Goal: Task Accomplishment & Management: Use online tool/utility

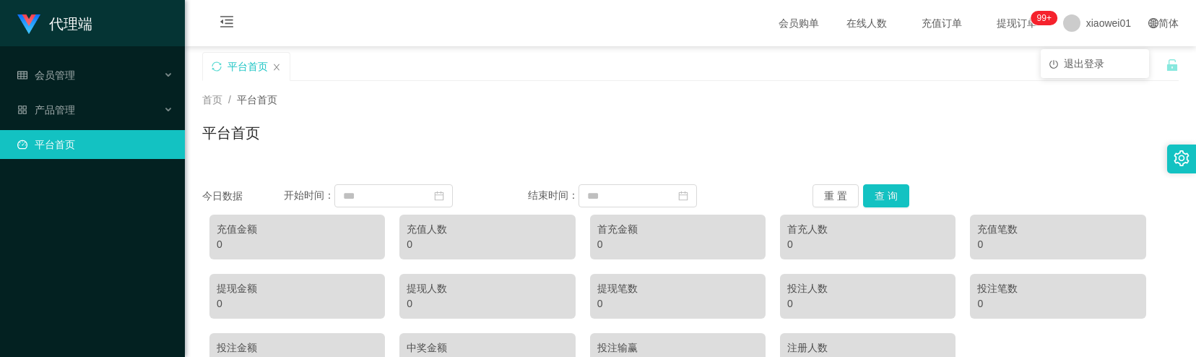
click at [1086, 17] on span "xiaowei01" at bounding box center [1108, 23] width 45 height 46
click at [1069, 62] on span "退出登录" at bounding box center [1084, 64] width 40 height 12
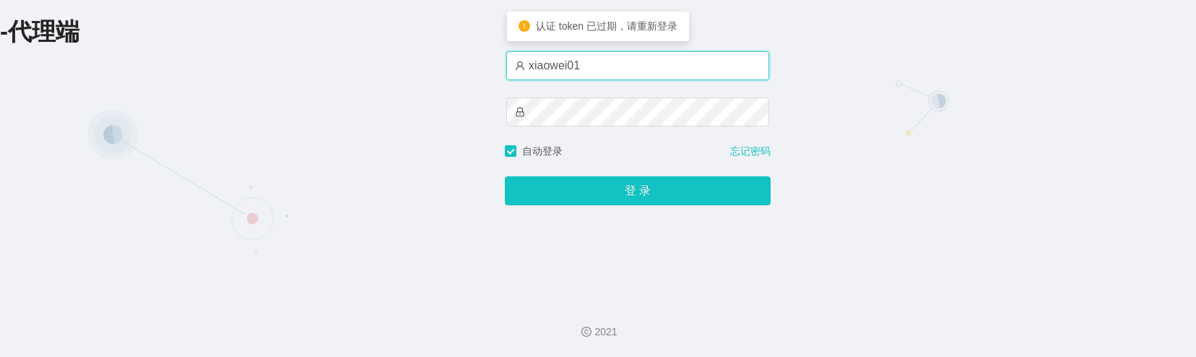
click at [671, 75] on input "xiaowei01" at bounding box center [637, 65] width 263 height 29
type input "azhong03"
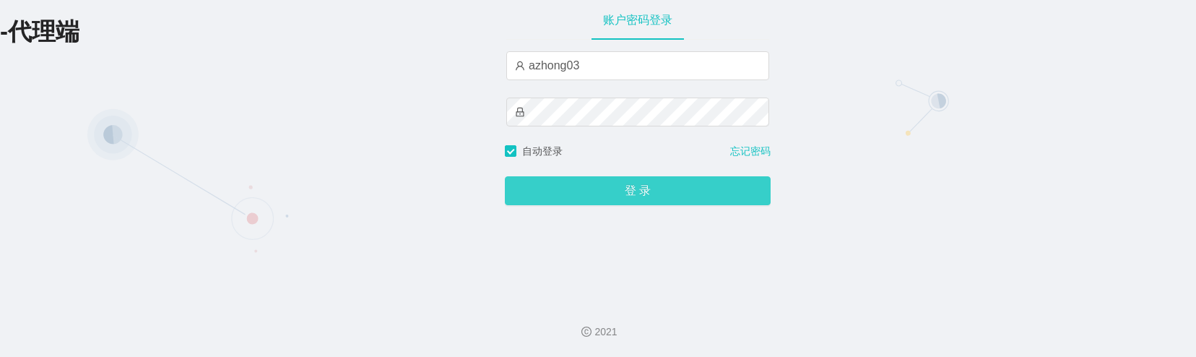
click at [593, 193] on button "登 录" at bounding box center [638, 190] width 266 height 29
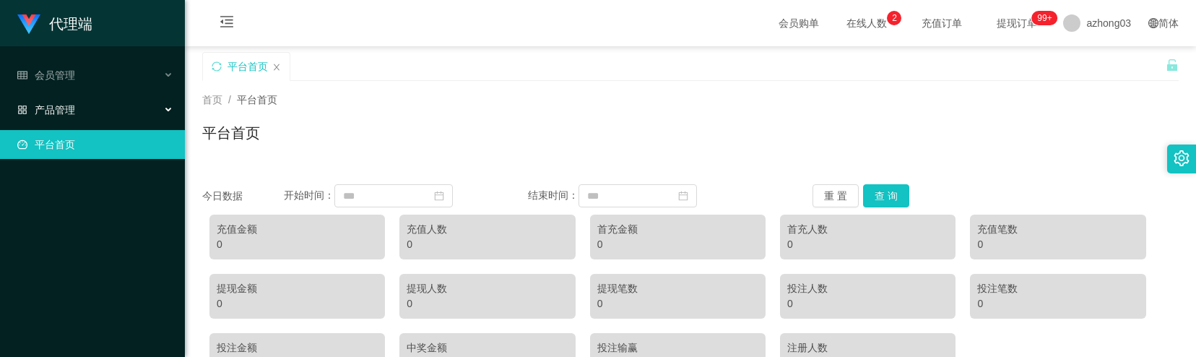
drag, startPoint x: 64, startPoint y: 104, endPoint x: 59, endPoint y: 111, distance: 8.8
click at [64, 104] on span "产品管理" at bounding box center [46, 110] width 58 height 12
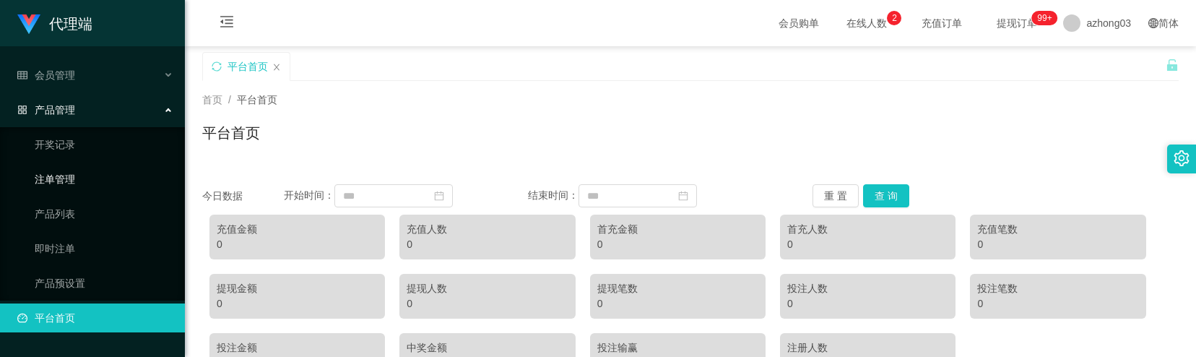
click at [71, 183] on link "注单管理" at bounding box center [104, 179] width 139 height 29
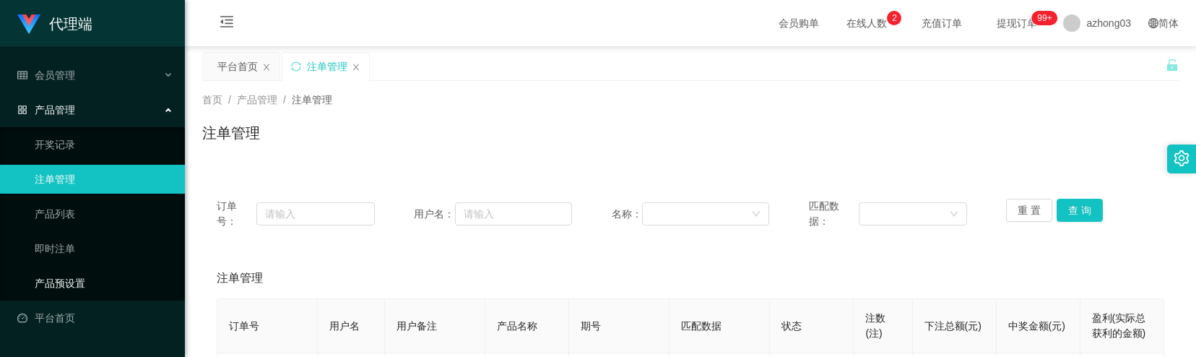
click at [87, 276] on link "产品预设置" at bounding box center [104, 283] width 139 height 29
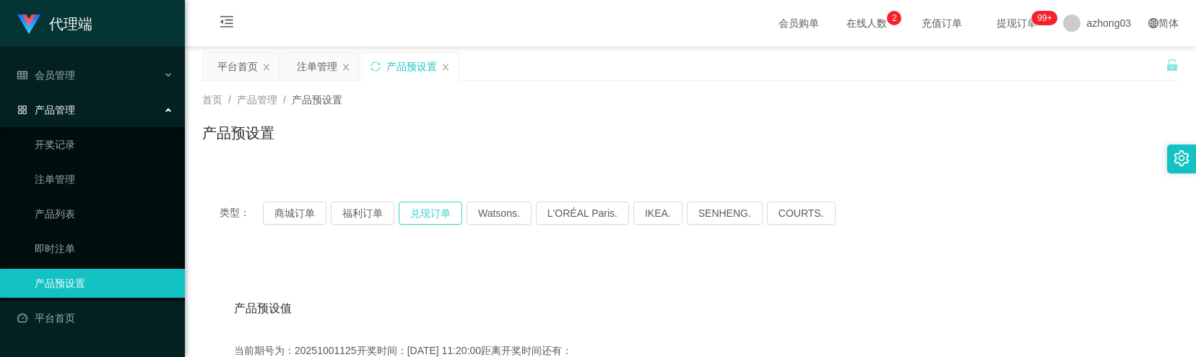
click at [430, 214] on button "兑现订单" at bounding box center [431, 212] width 64 height 23
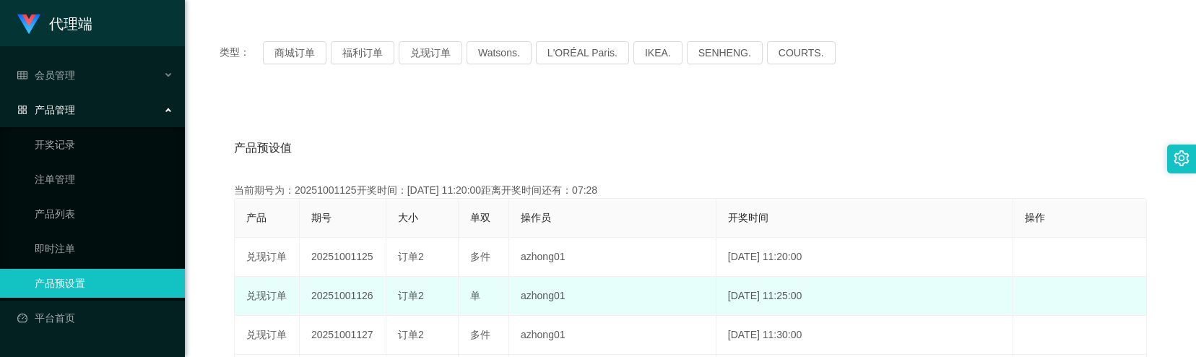
scroll to position [192, 0]
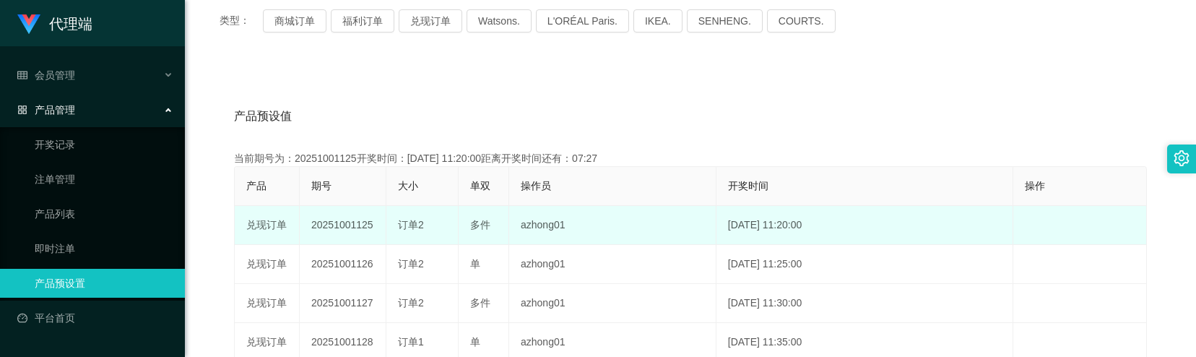
click at [345, 229] on td "20251001125" at bounding box center [343, 225] width 87 height 39
copy td "20251001125"
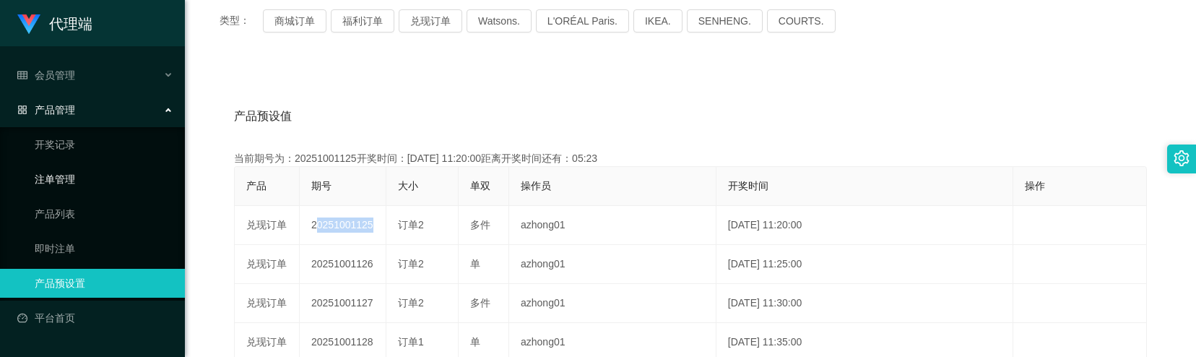
click at [72, 181] on link "注单管理" at bounding box center [104, 179] width 139 height 29
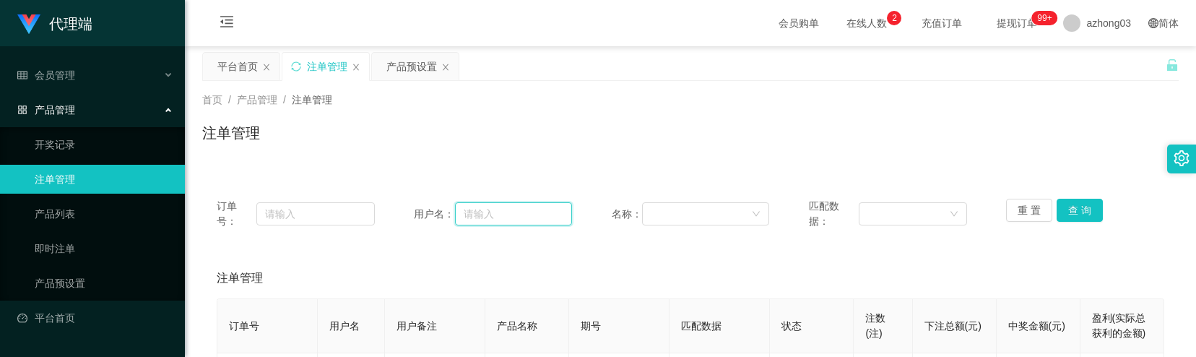
click at [484, 214] on input "text" at bounding box center [513, 213] width 117 height 23
paste input "0142638740"
type input "0142638740"
click at [1061, 209] on button "查 询" at bounding box center [1079, 210] width 46 height 23
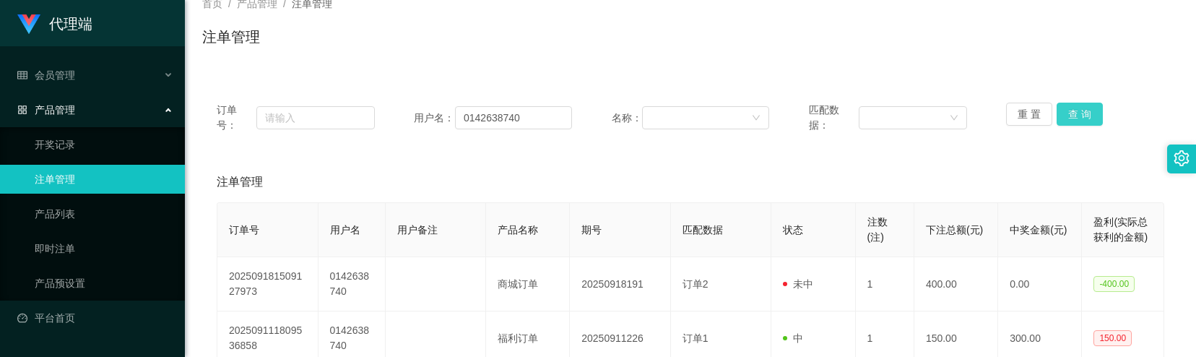
scroll to position [192, 0]
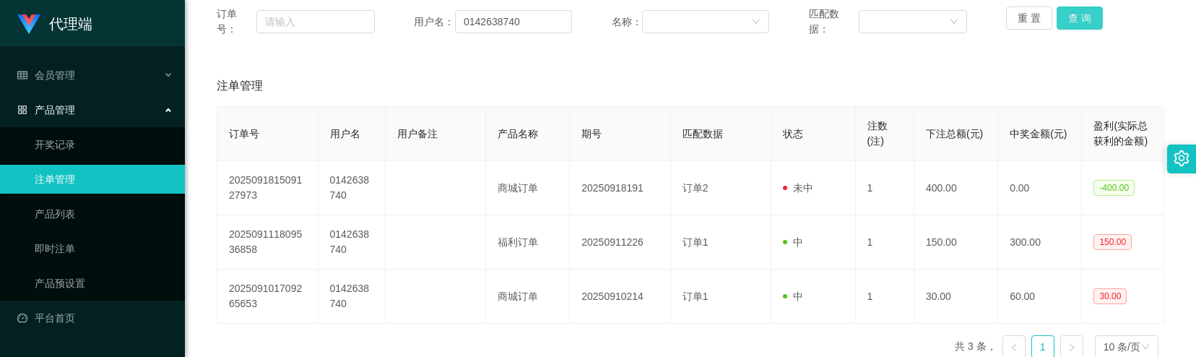
click at [1075, 22] on button "查 询" at bounding box center [1079, 17] width 46 height 23
